Goal: Navigation & Orientation: Find specific page/section

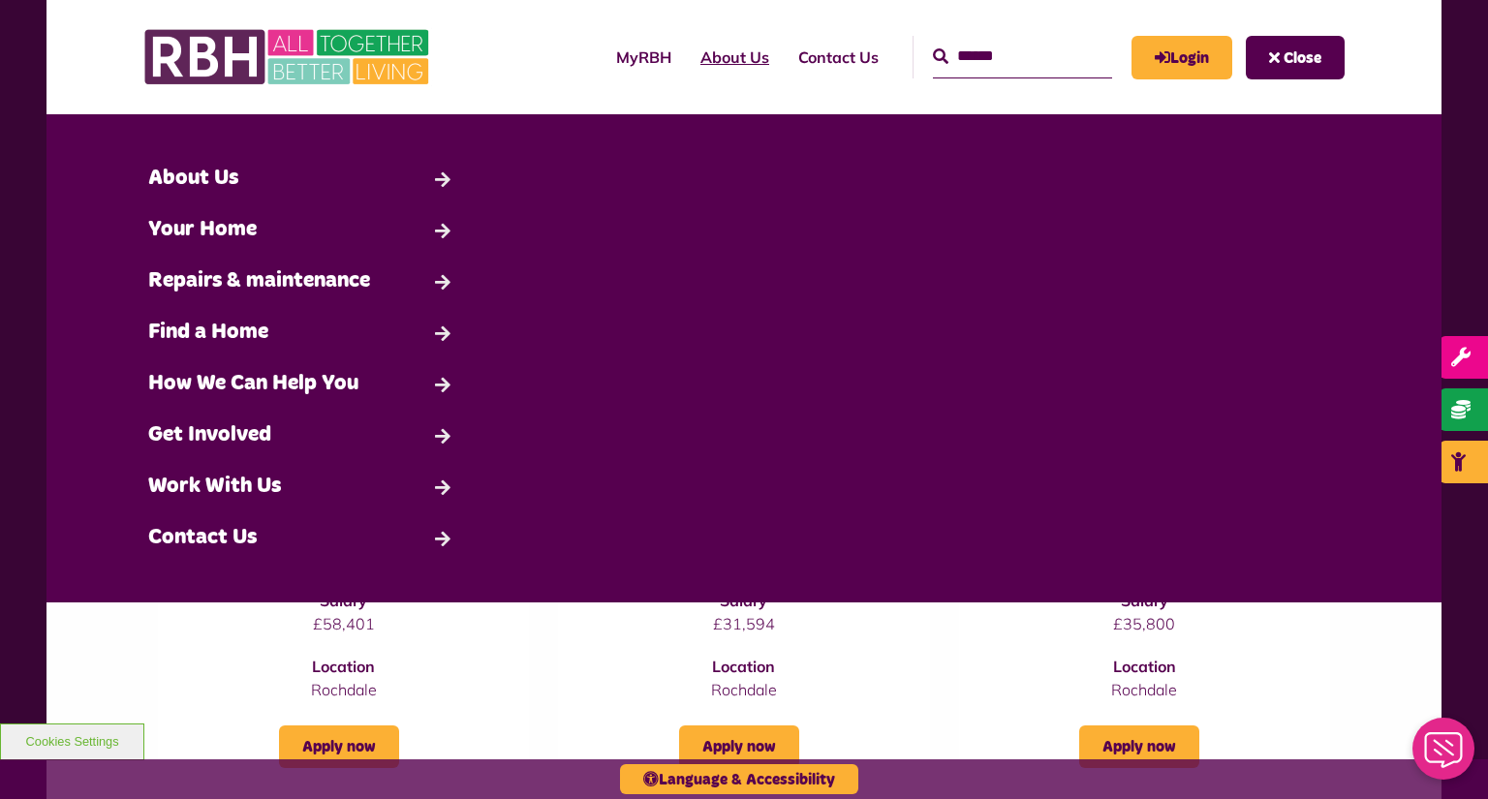
click at [728, 68] on link "About Us" at bounding box center [735, 57] width 98 height 52
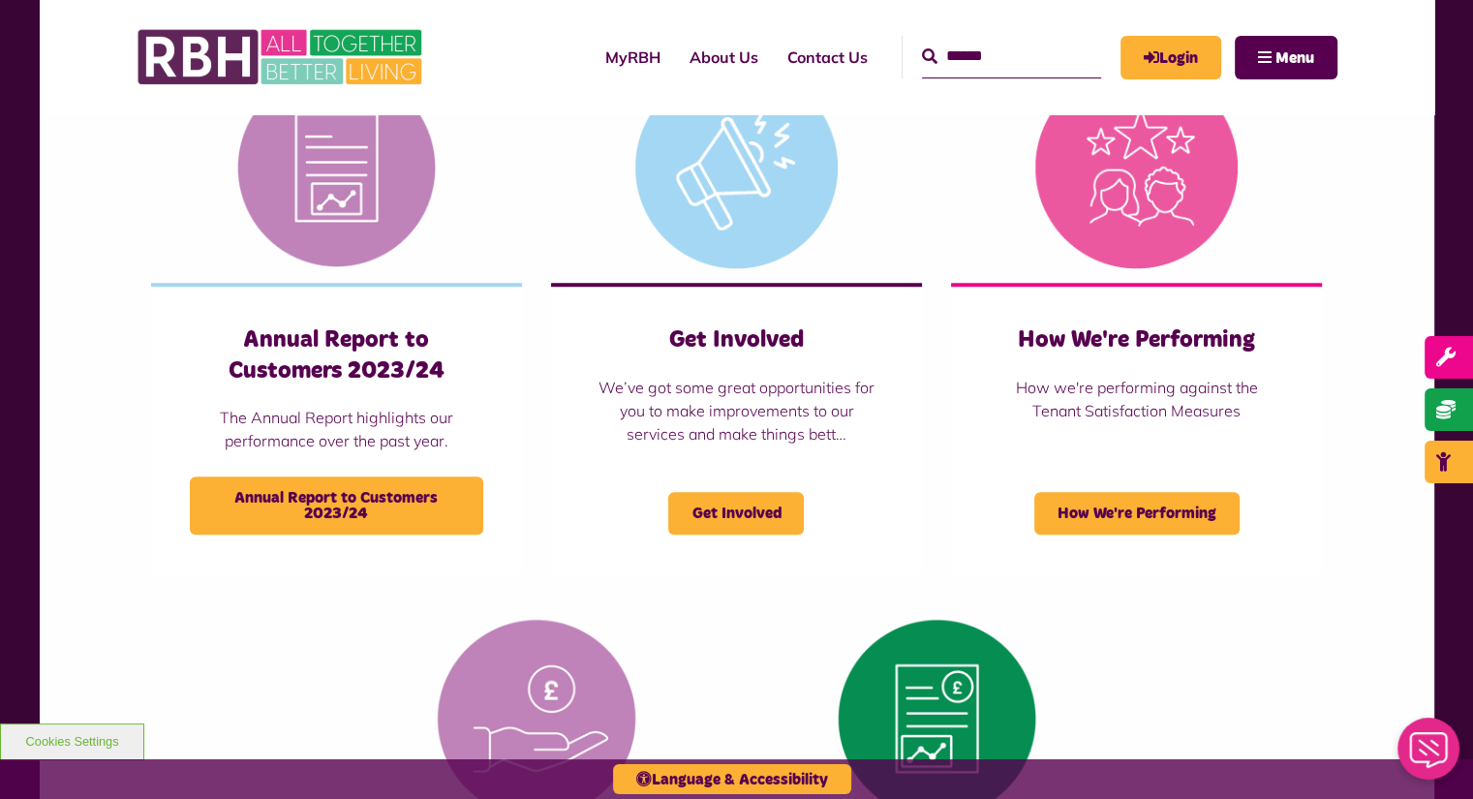
scroll to position [1550, 0]
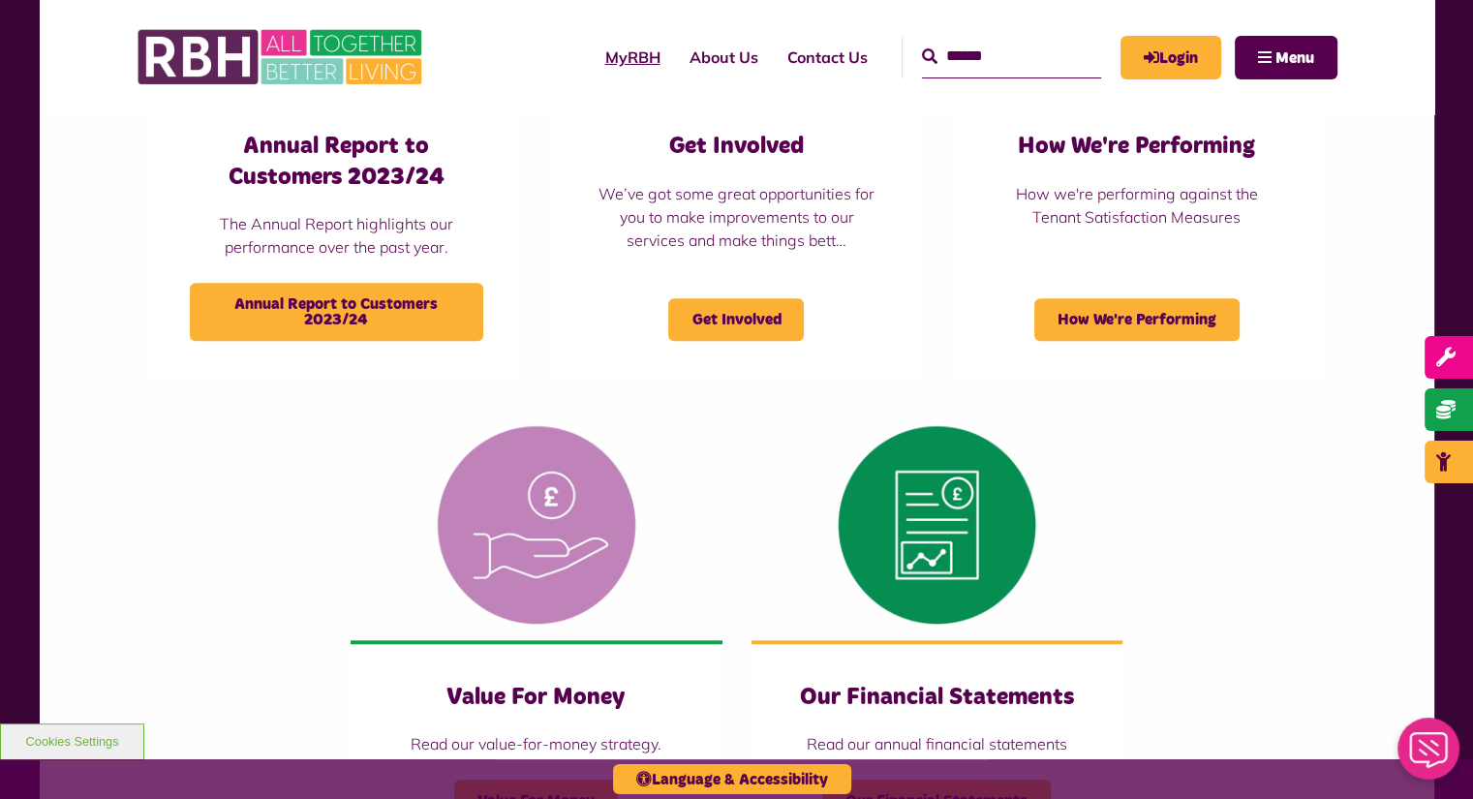
click at [597, 62] on link "MyRBH" at bounding box center [633, 57] width 84 height 52
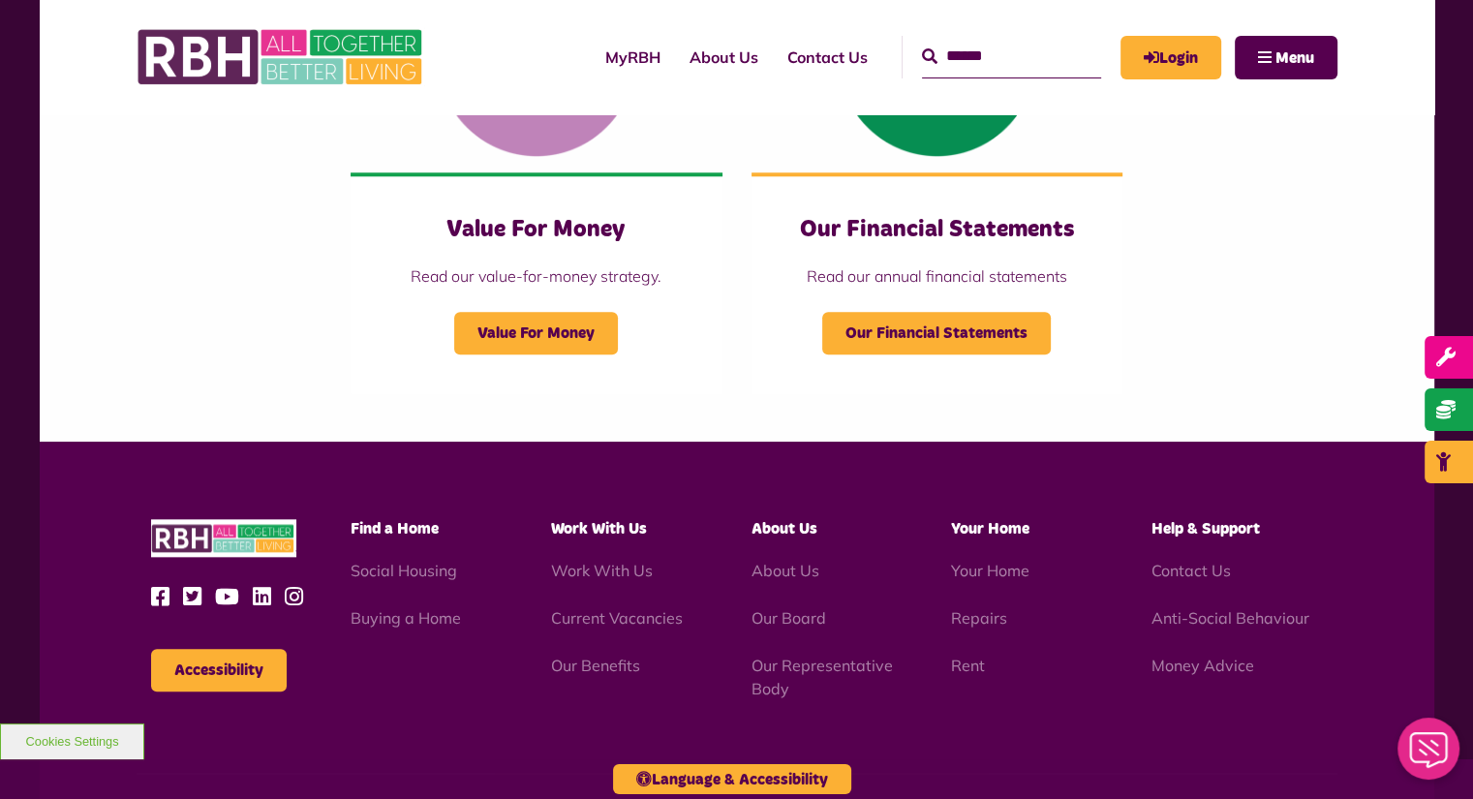
scroll to position [2034, 0]
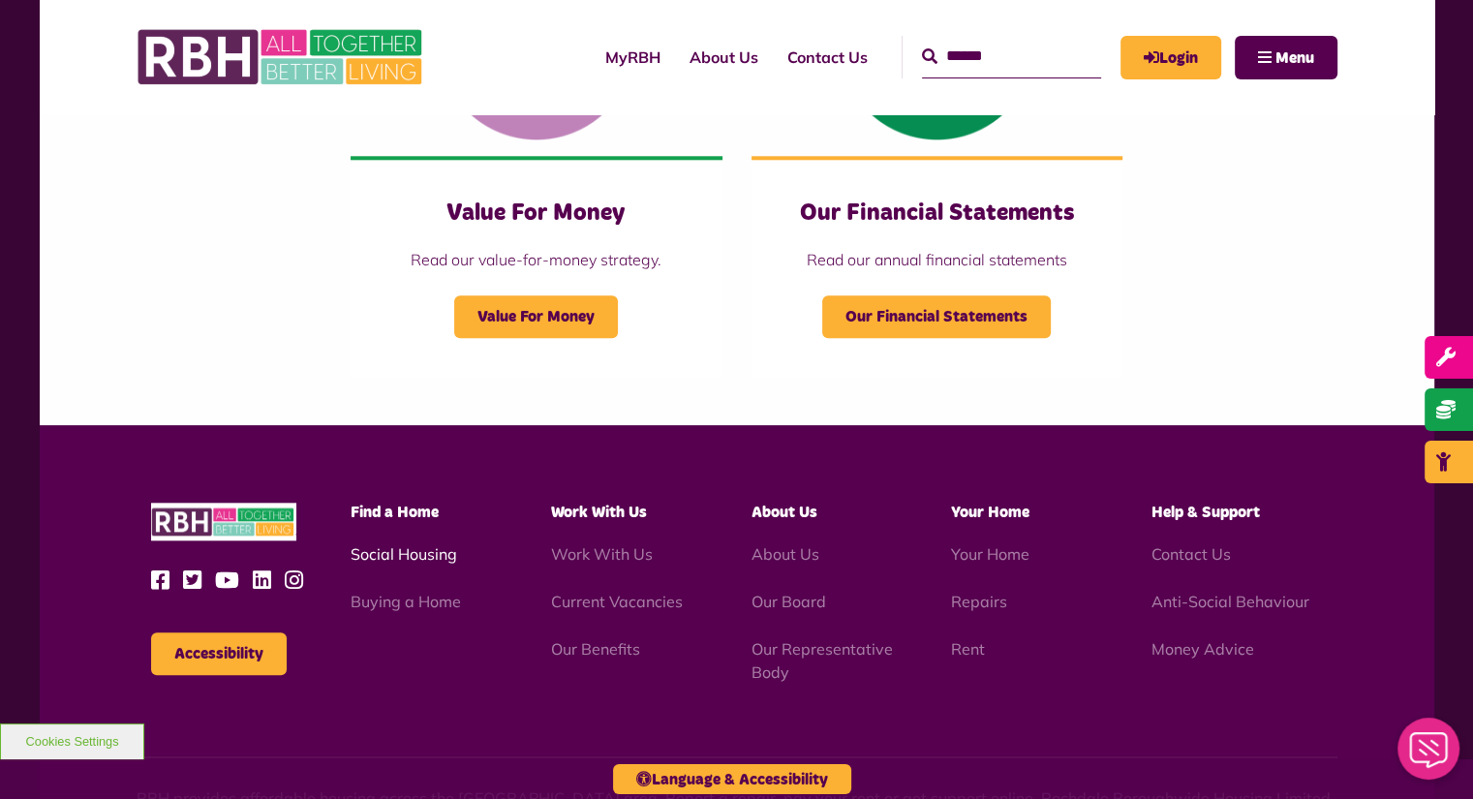
click at [427, 558] on link "Social Housing" at bounding box center [404, 553] width 107 height 19
click at [404, 599] on link "Buying a Home" at bounding box center [406, 601] width 110 height 19
